Goal: Information Seeking & Learning: Learn about a topic

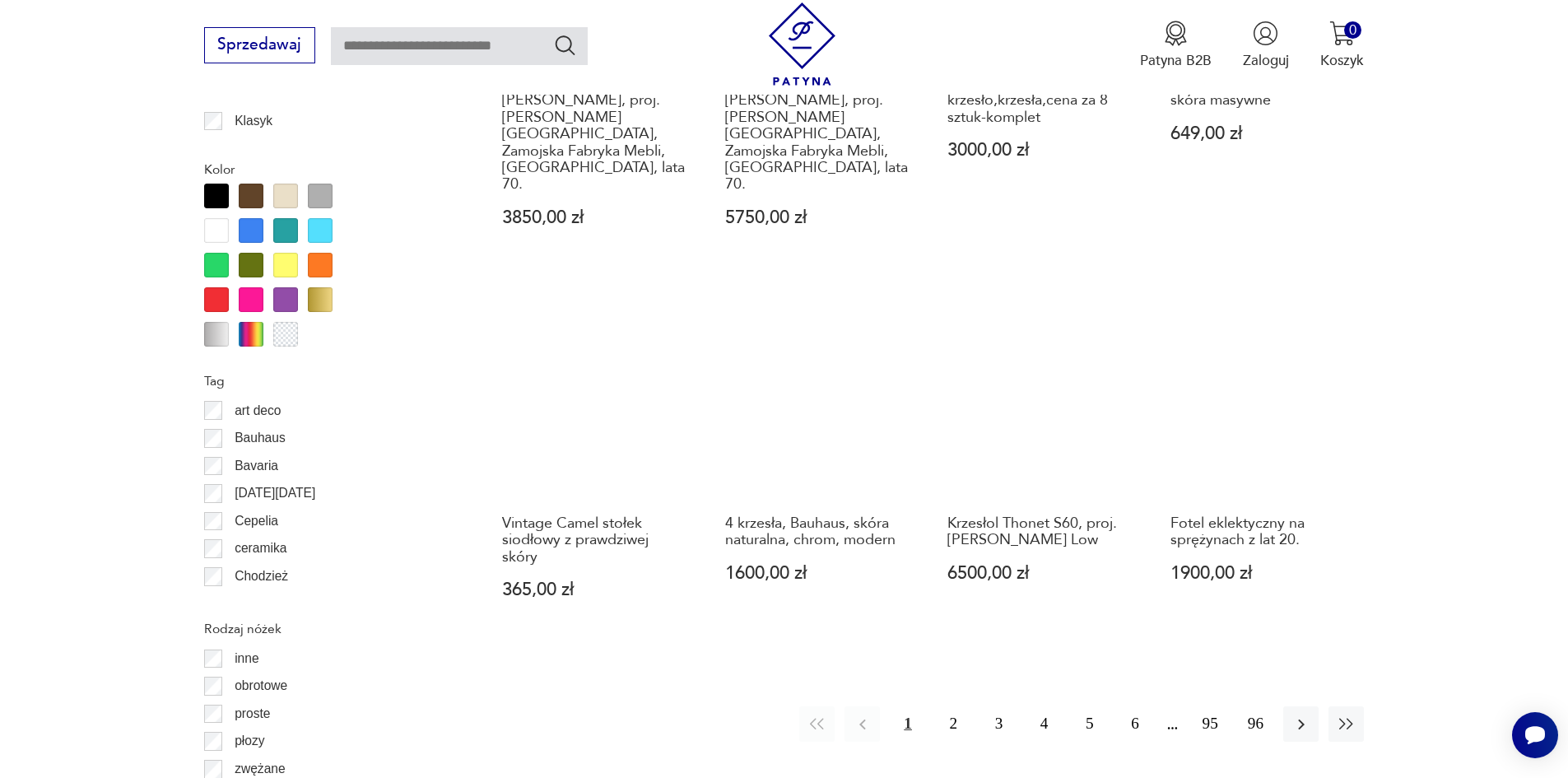
scroll to position [1865, 0]
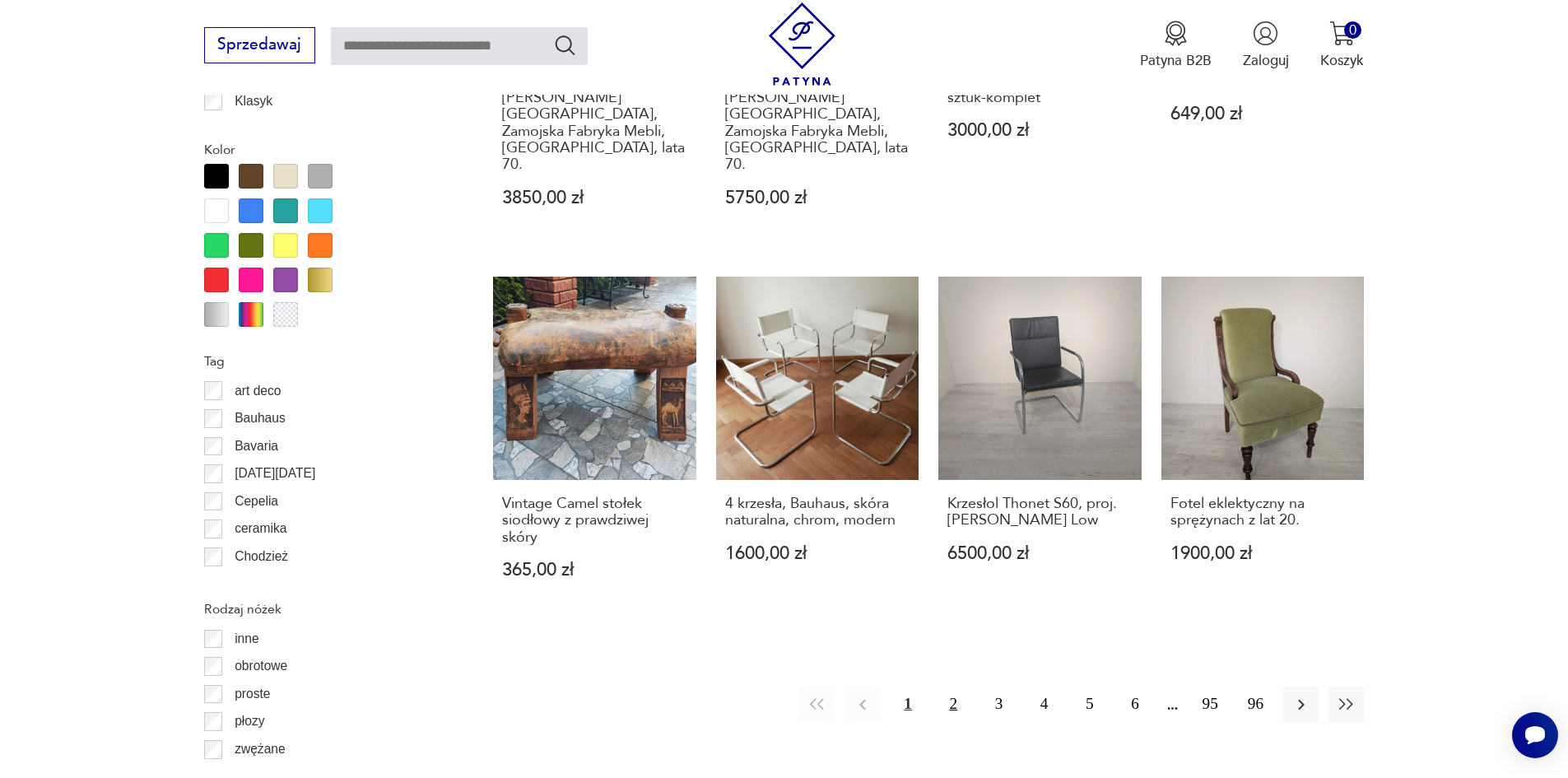
click at [951, 687] on button "2" at bounding box center [954, 704] width 35 height 35
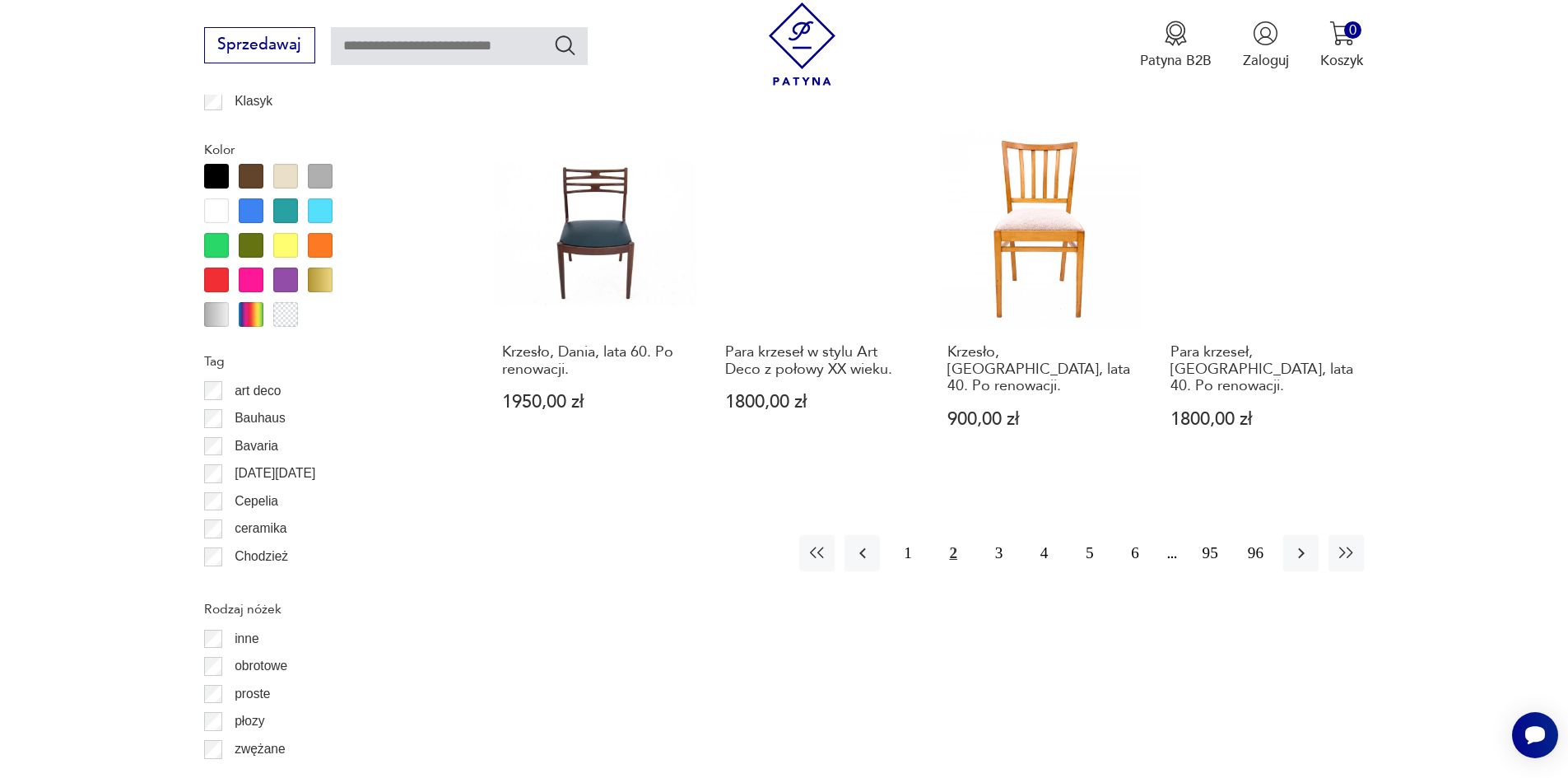
scroll to position [1866, 0]
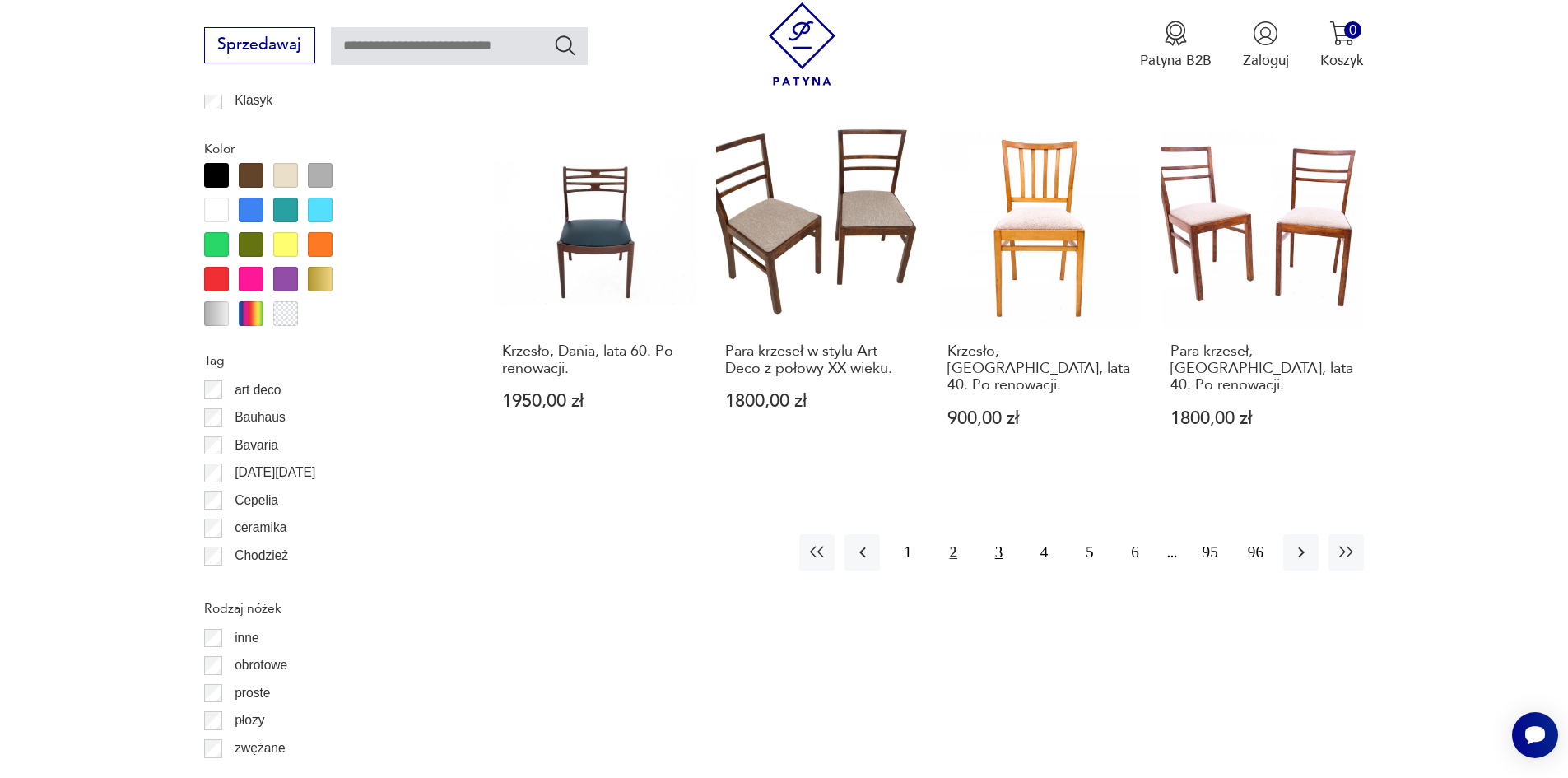
click at [994, 534] on button "3" at bounding box center [999, 552] width 35 height 35
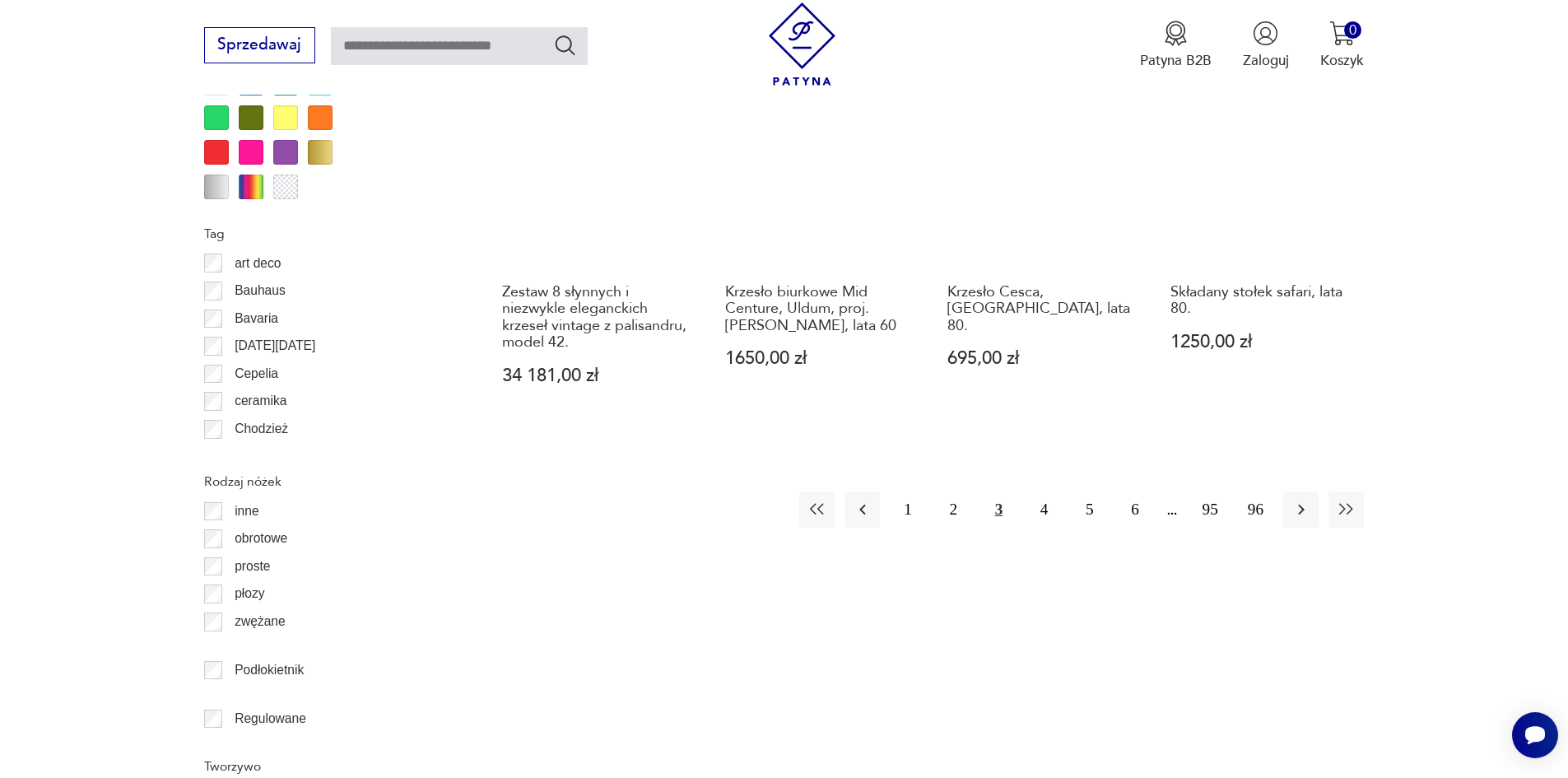
scroll to position [2031, 0]
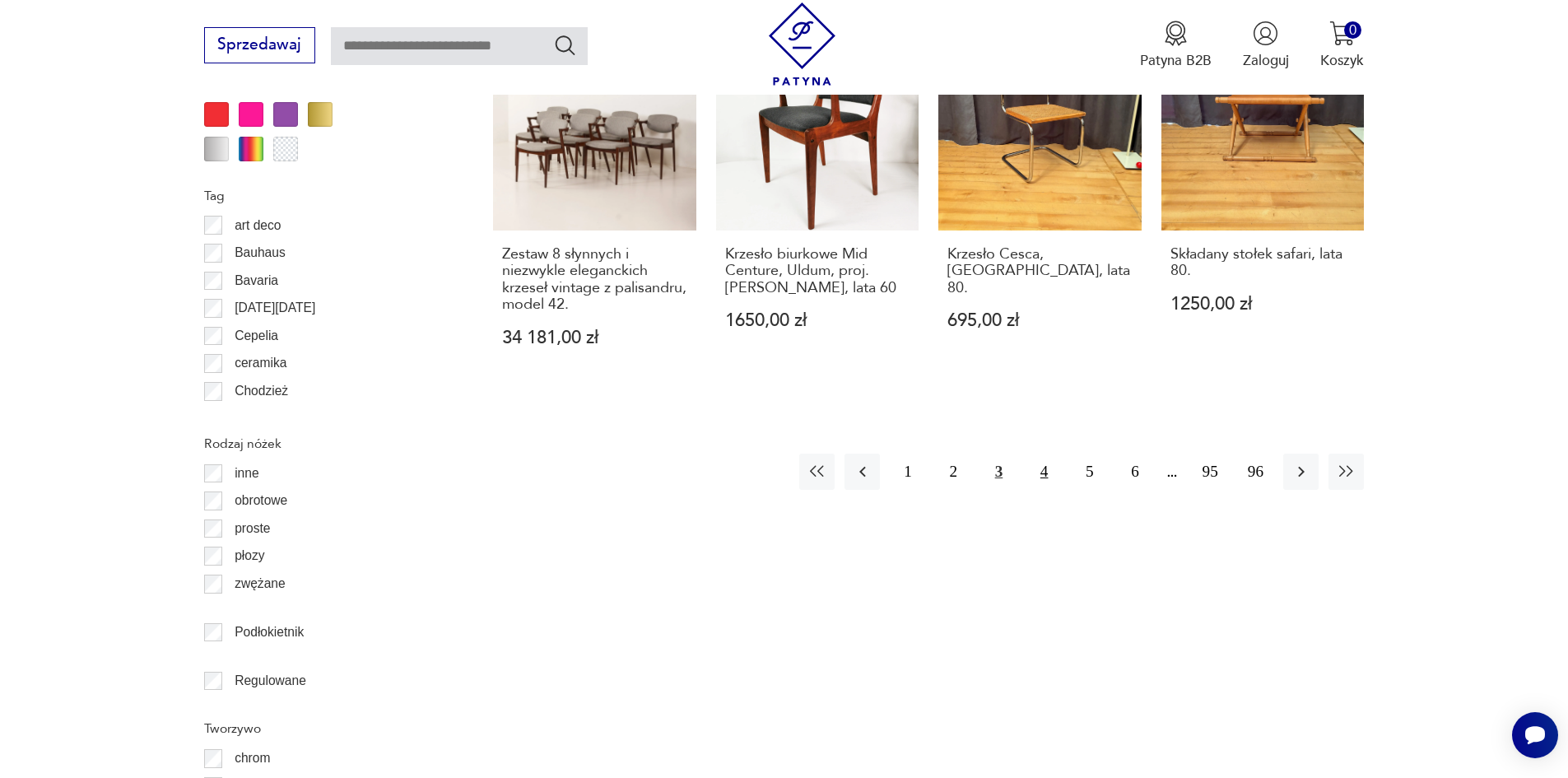
click at [1044, 454] on button "4" at bounding box center [1044, 471] width 35 height 35
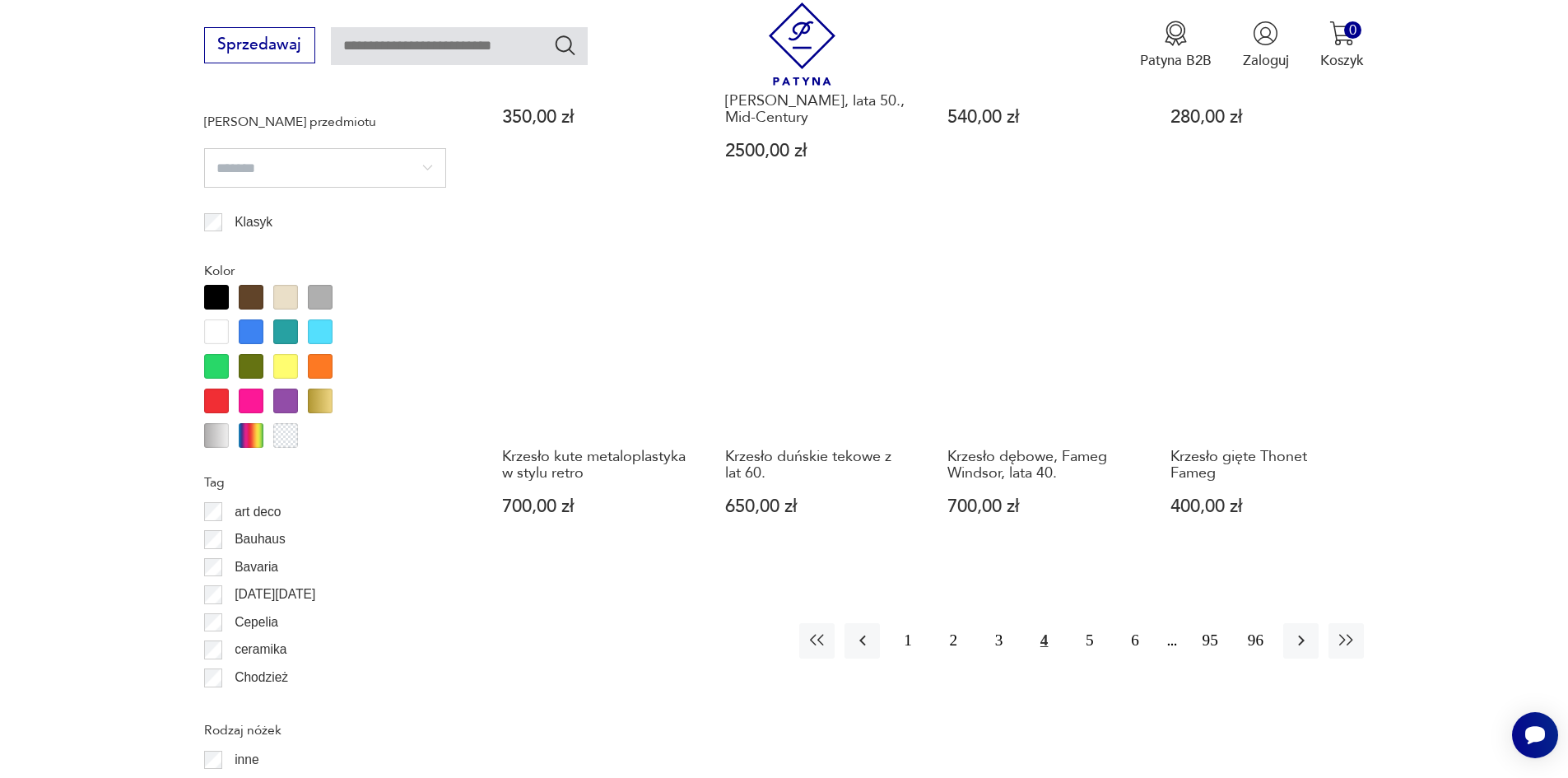
scroll to position [2031, 0]
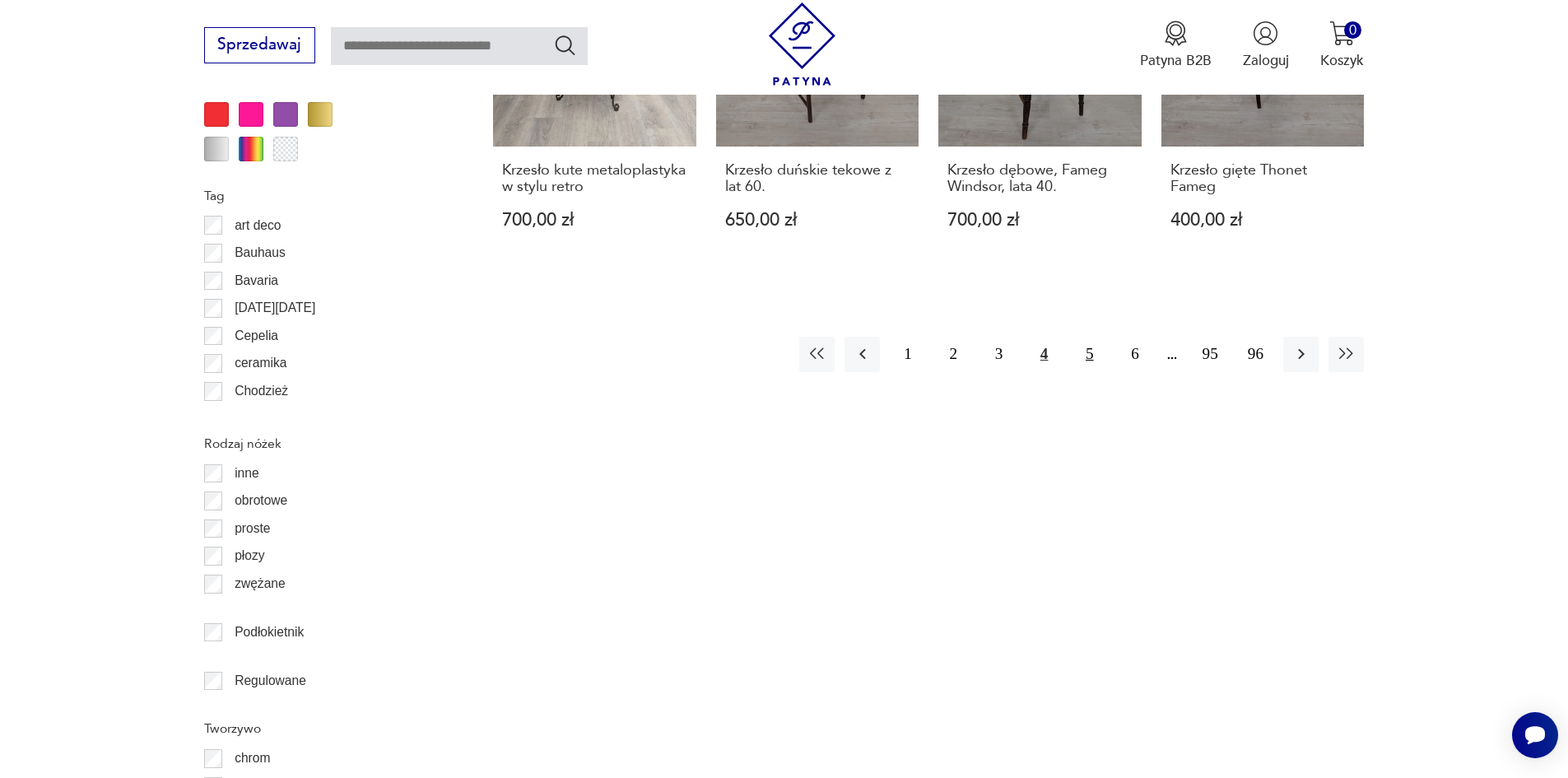
click at [1093, 358] on button "5" at bounding box center [1090, 354] width 35 height 35
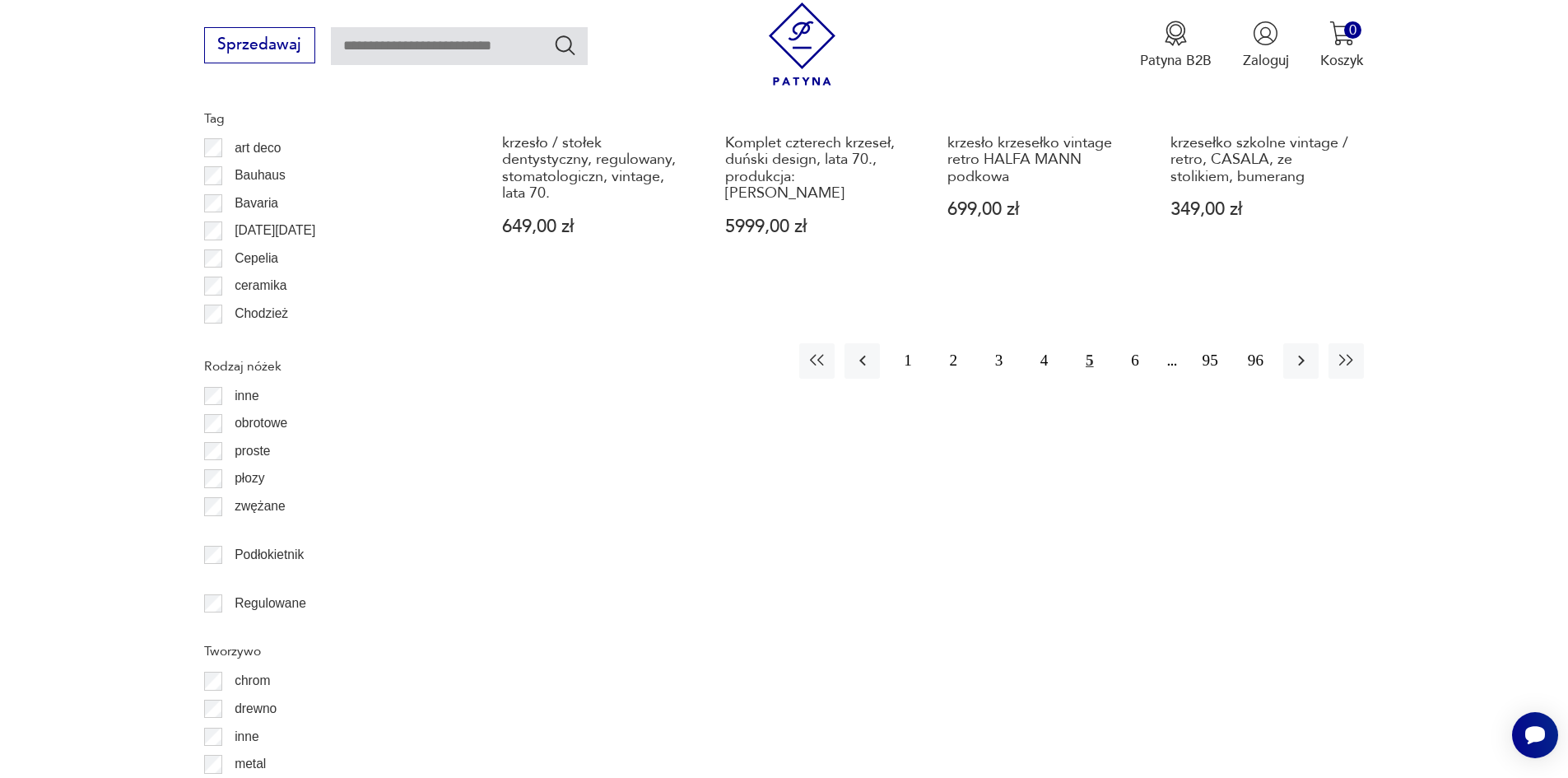
scroll to position [2113, 0]
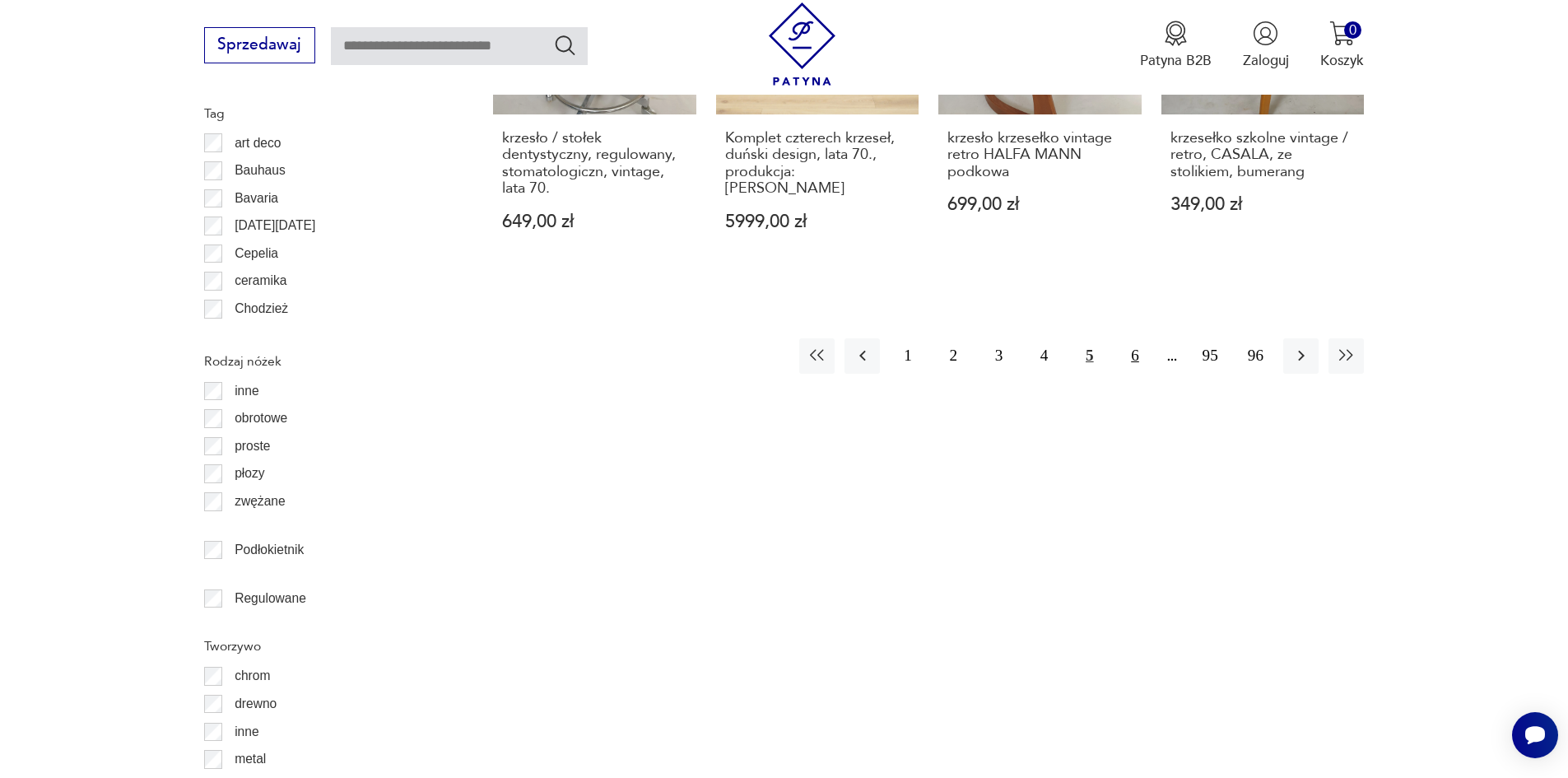
click at [1122, 338] on button "6" at bounding box center [1135, 356] width 35 height 35
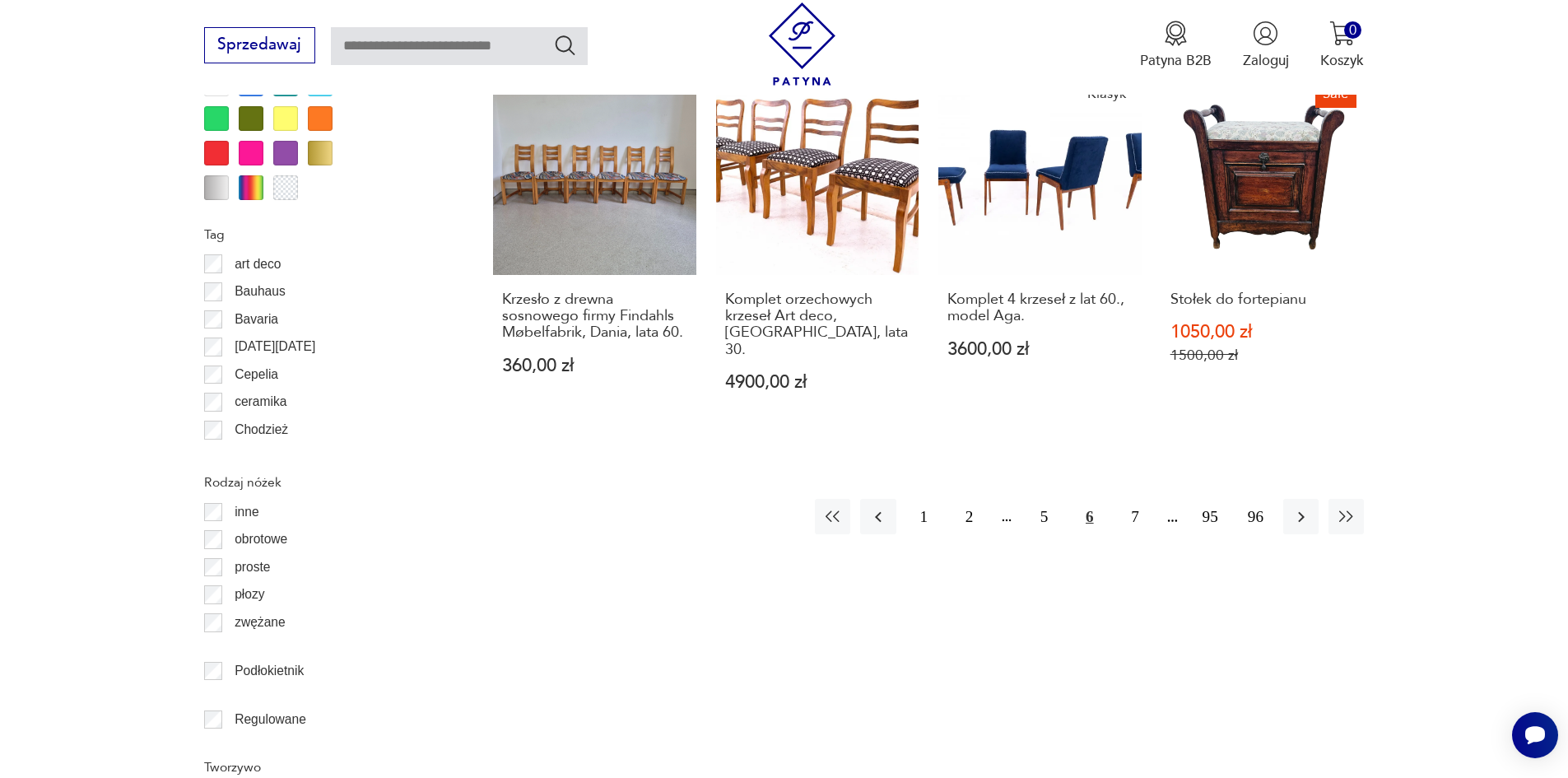
scroll to position [2113, 0]
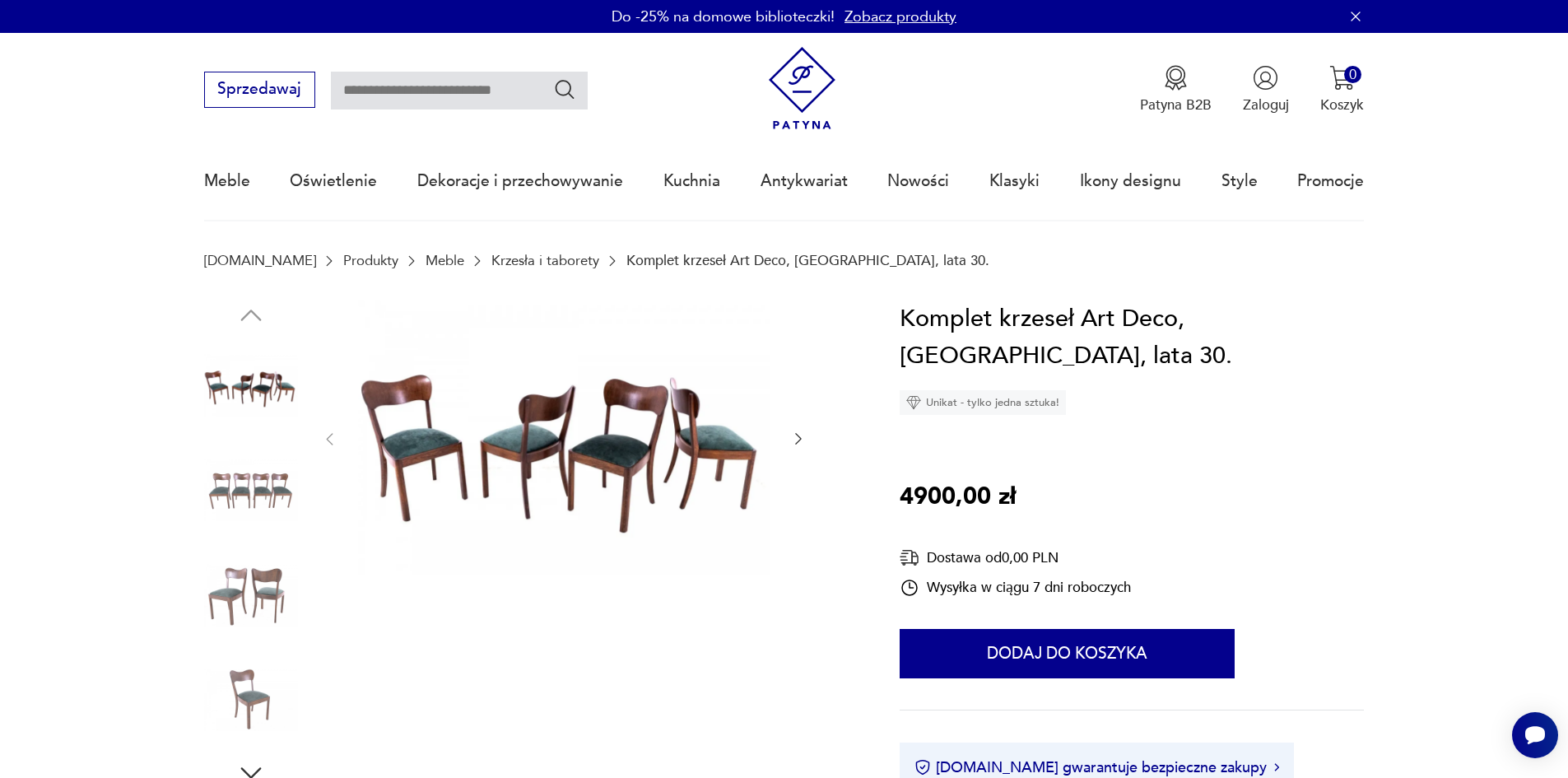
click at [520, 403] on img at bounding box center [563, 438] width 412 height 275
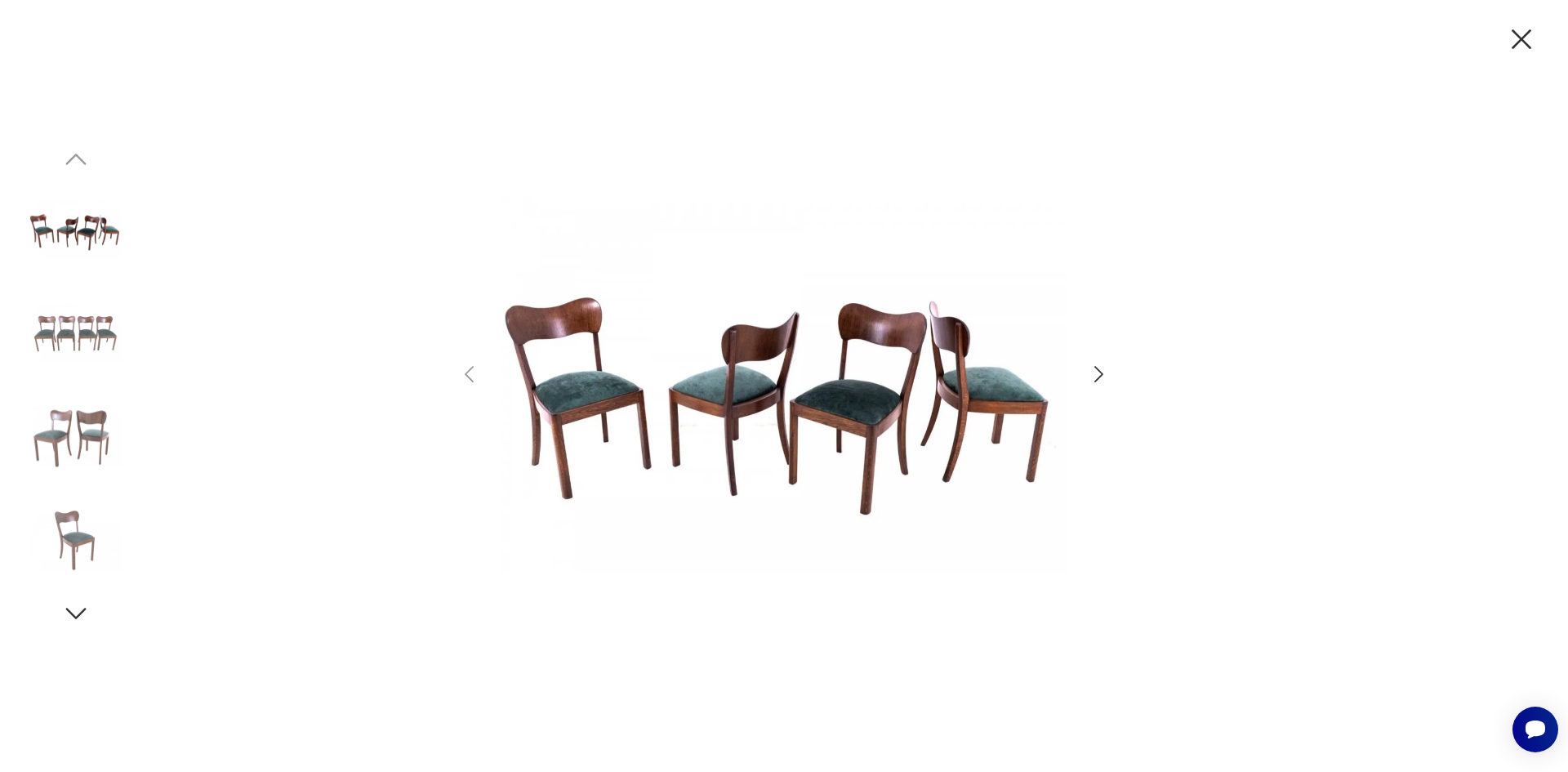
click at [1094, 367] on icon "button" at bounding box center [1099, 374] width 24 height 24
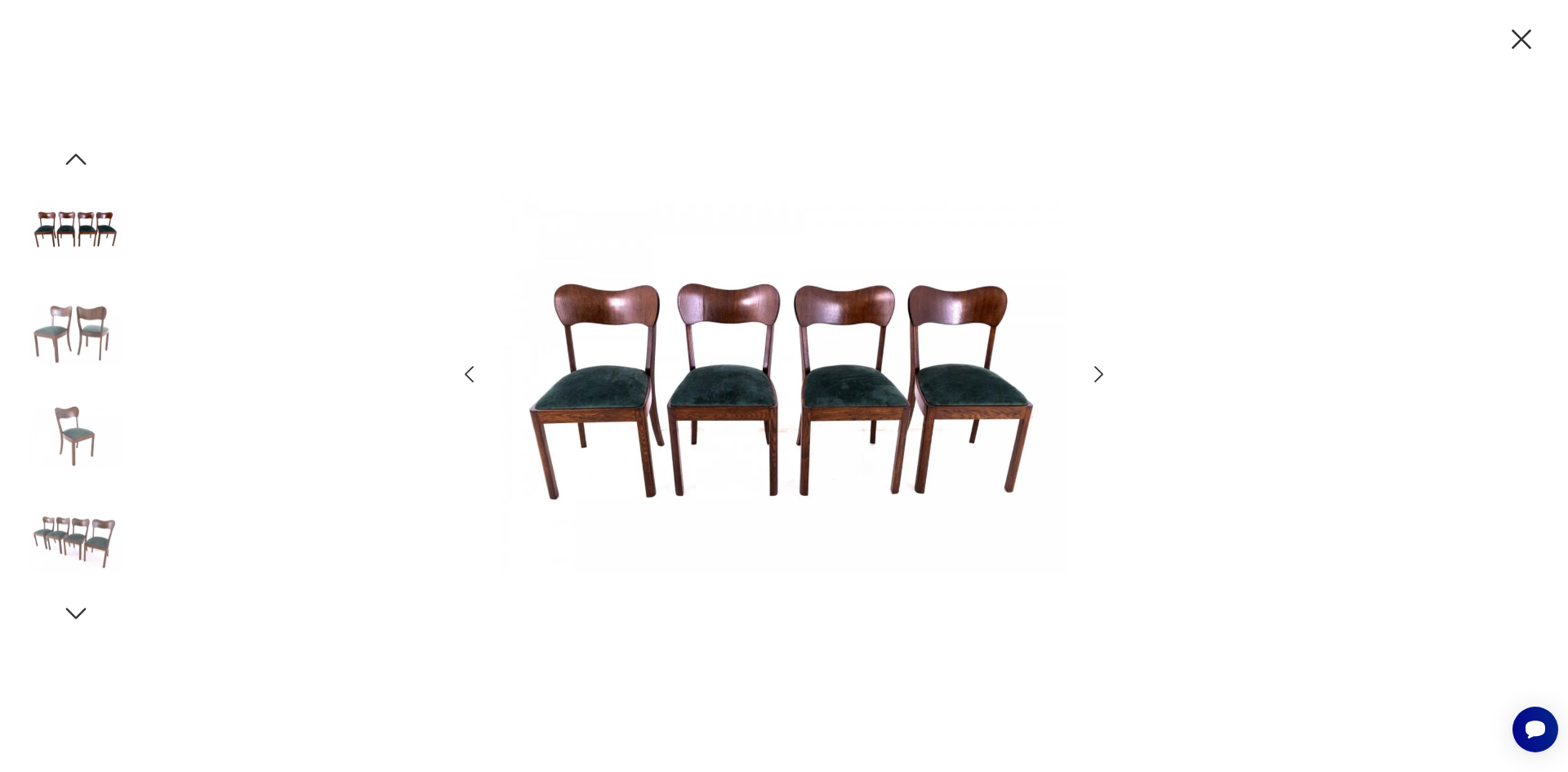
click at [1094, 367] on icon "button" at bounding box center [1099, 374] width 24 height 24
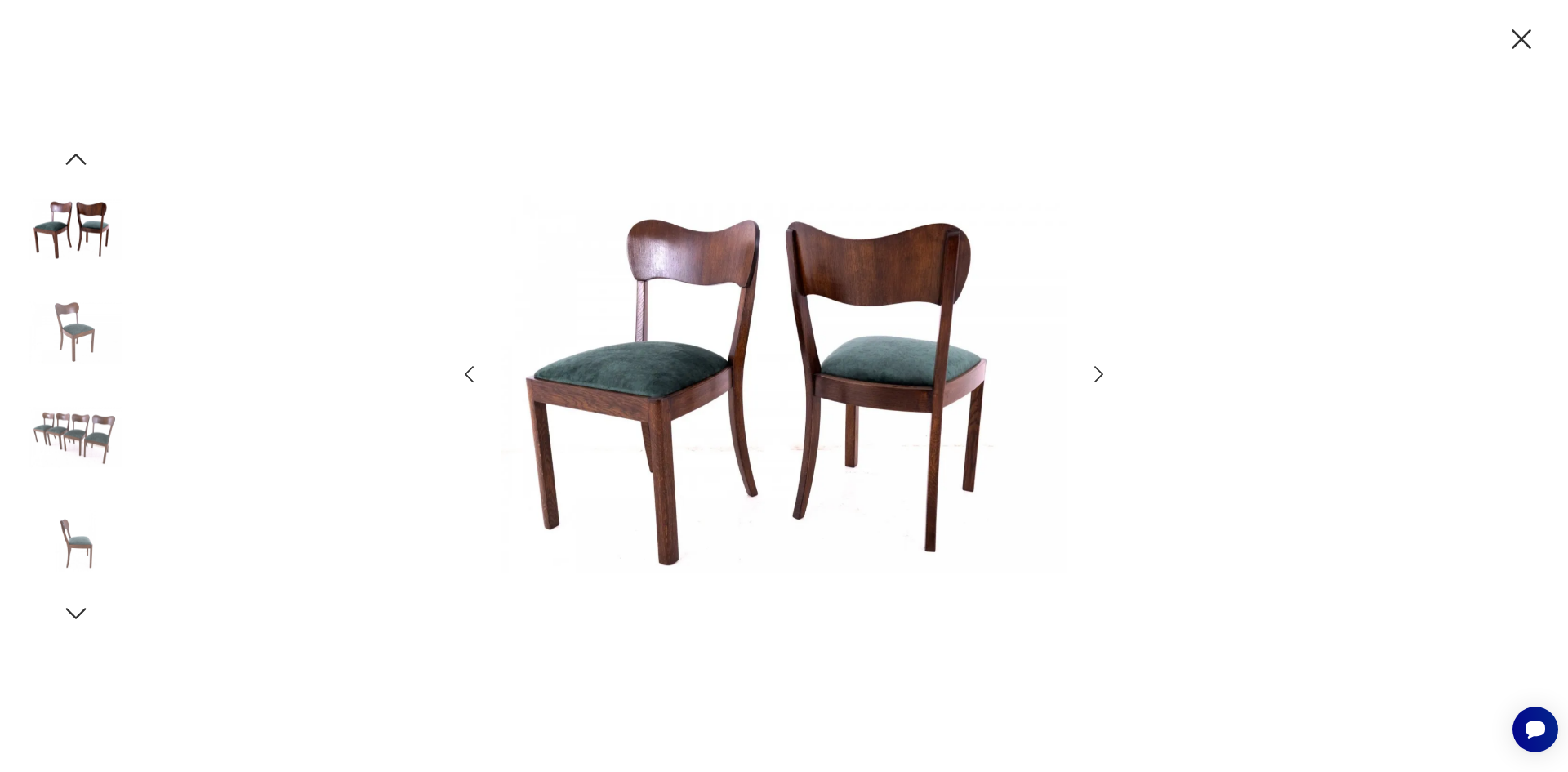
click at [1094, 367] on icon "button" at bounding box center [1099, 374] width 24 height 24
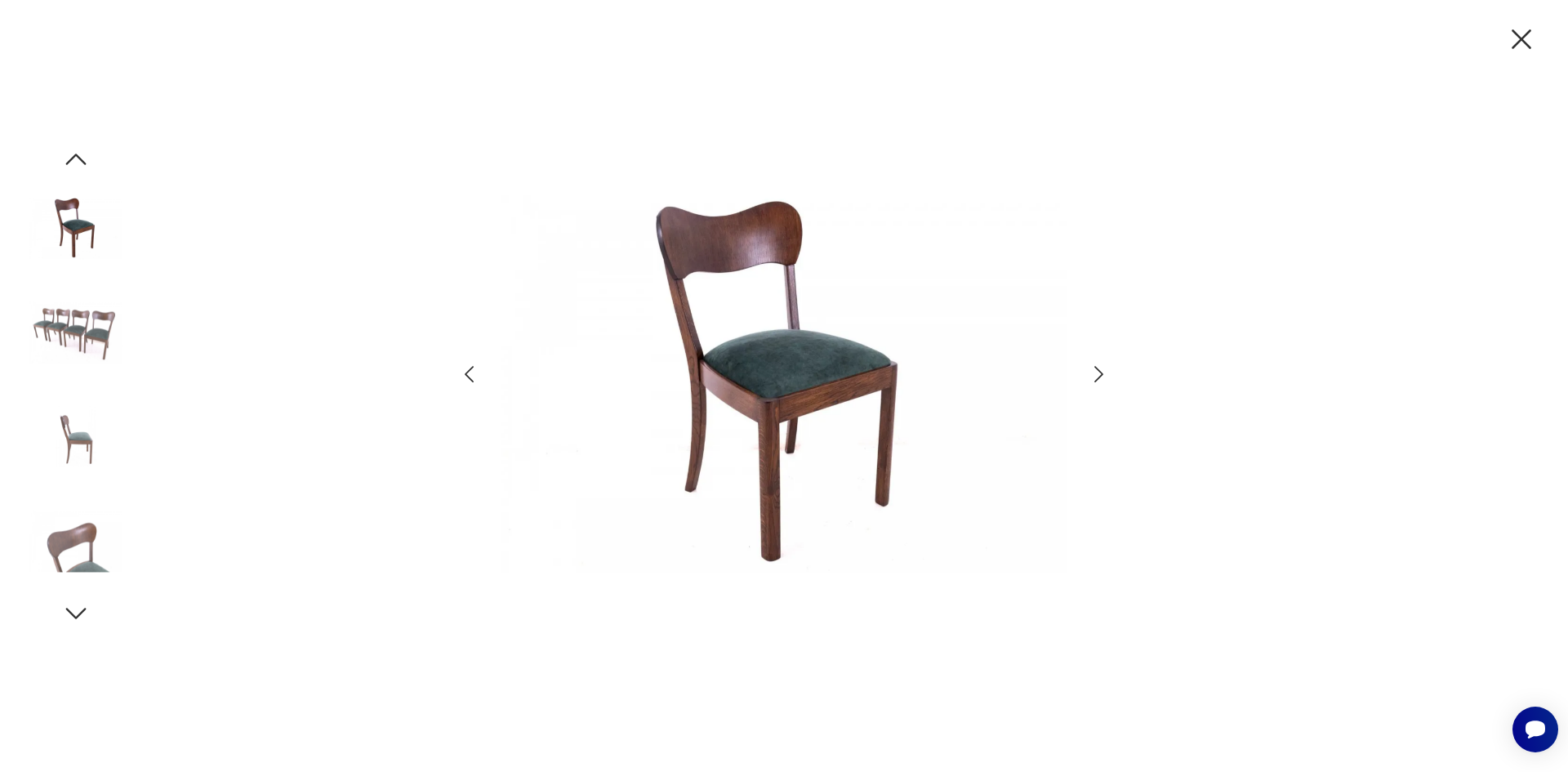
click at [1094, 367] on icon "button" at bounding box center [1099, 374] width 24 height 24
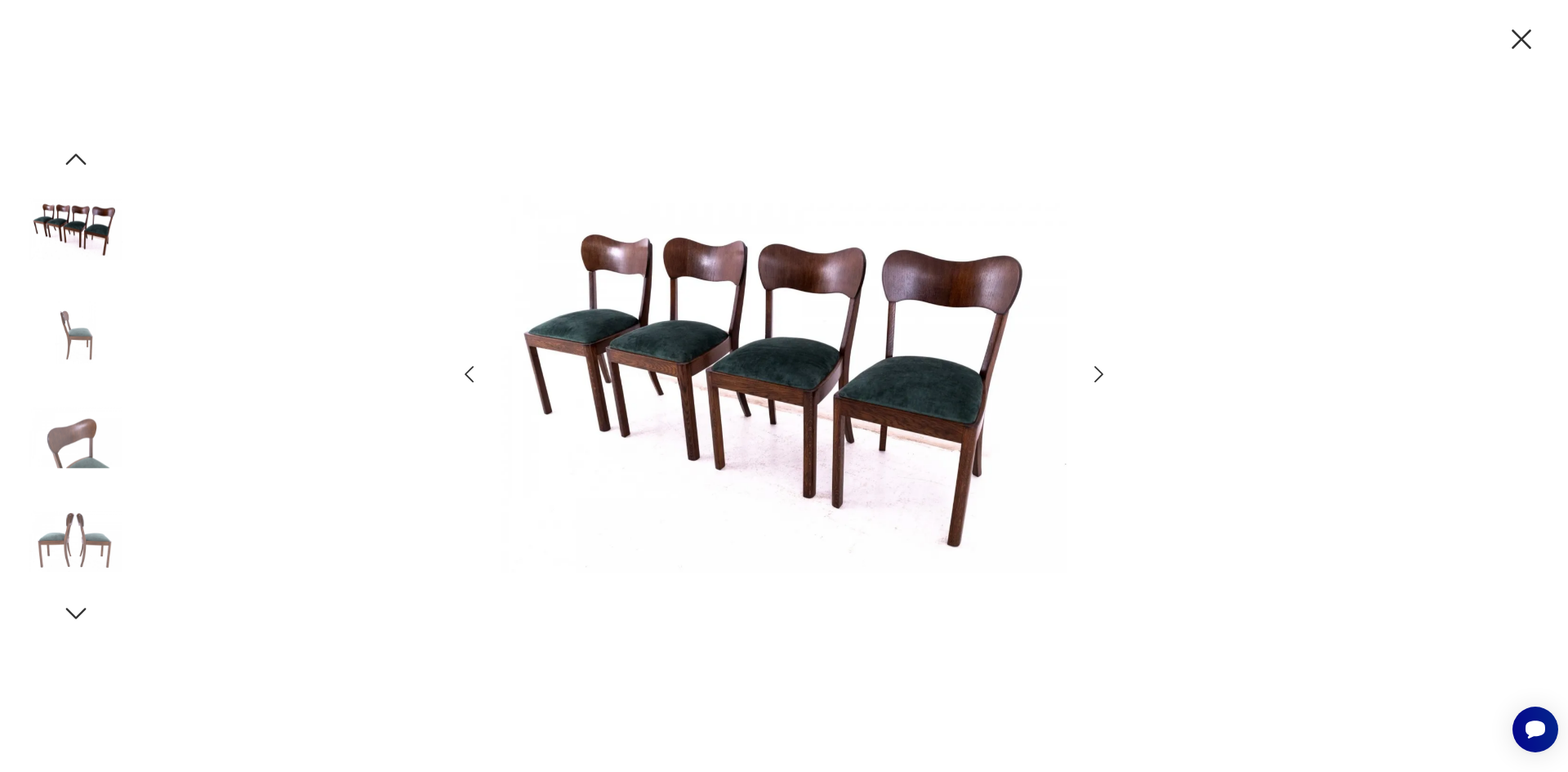
click at [1094, 367] on icon "button" at bounding box center [1099, 374] width 24 height 24
